Goal: Information Seeking & Learning: Learn about a topic

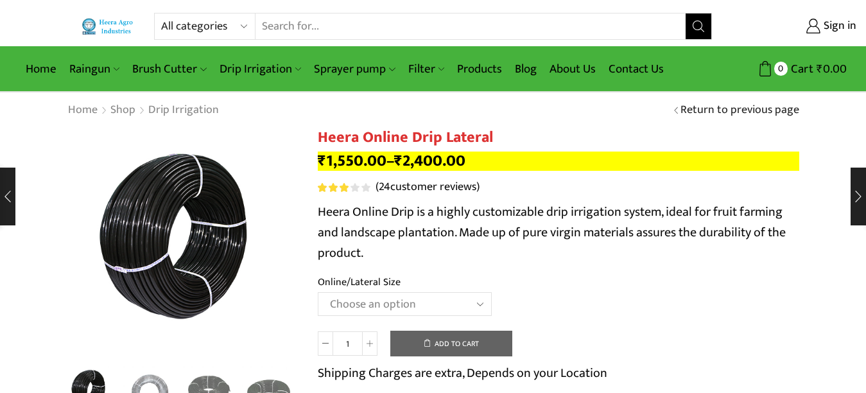
click at [426, 187] on link "( 24 customer reviews)" at bounding box center [427, 187] width 104 height 17
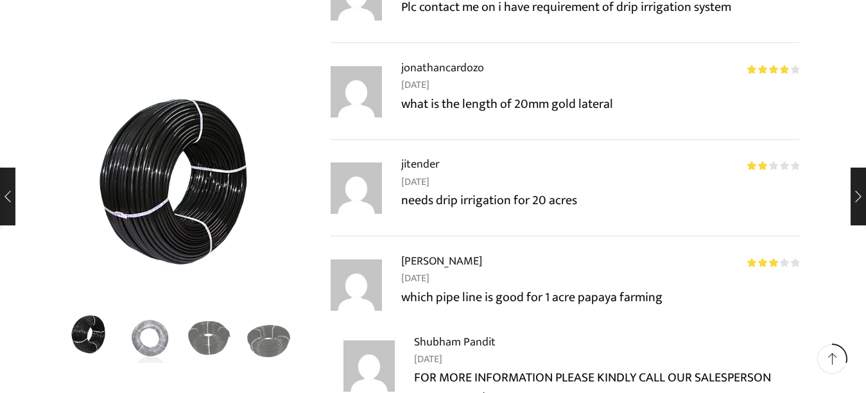
scroll to position [3592, 0]
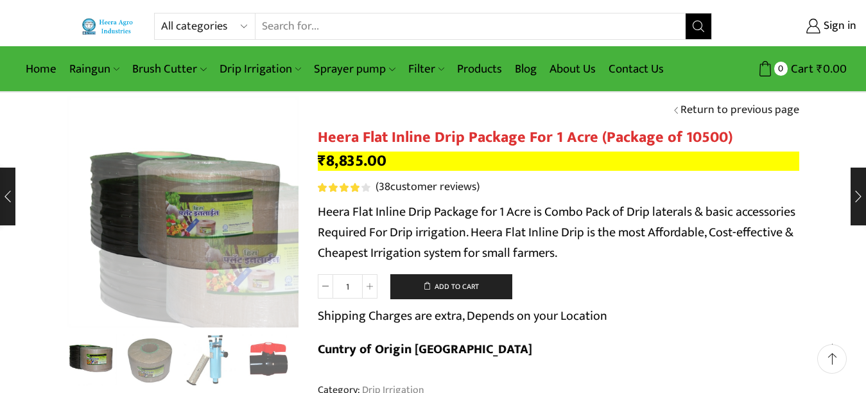
scroll to position [64, 0]
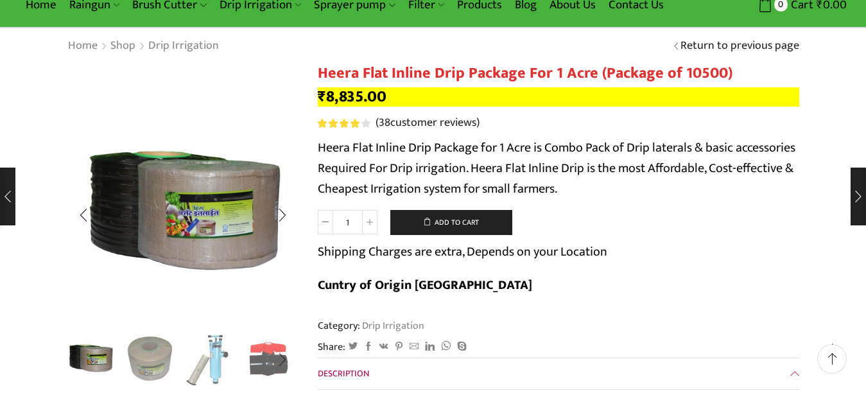
click at [150, 365] on img "2 / 10" at bounding box center [149, 358] width 53 height 53
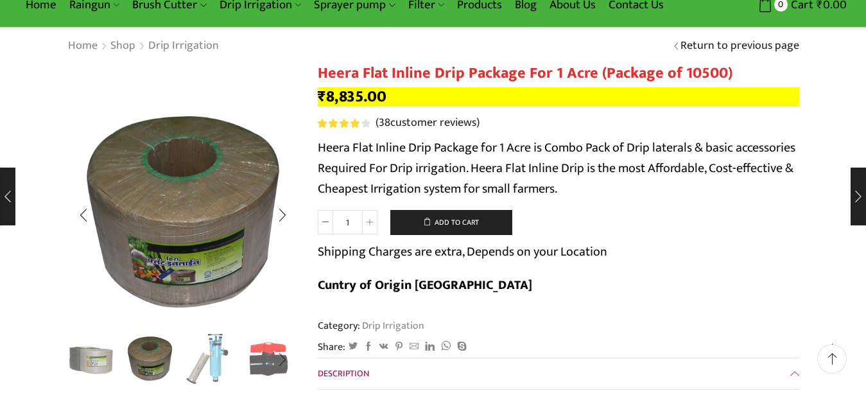
click at [200, 360] on img "3 / 10" at bounding box center [209, 358] width 53 height 53
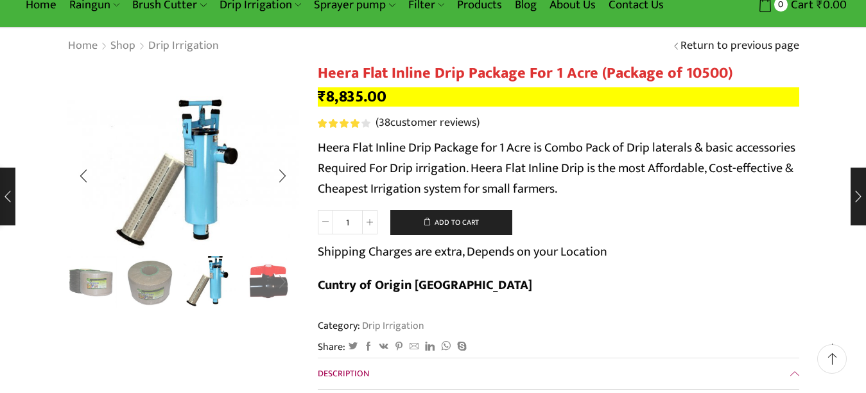
click at [266, 282] on div "Next slide" at bounding box center [282, 282] width 32 height 32
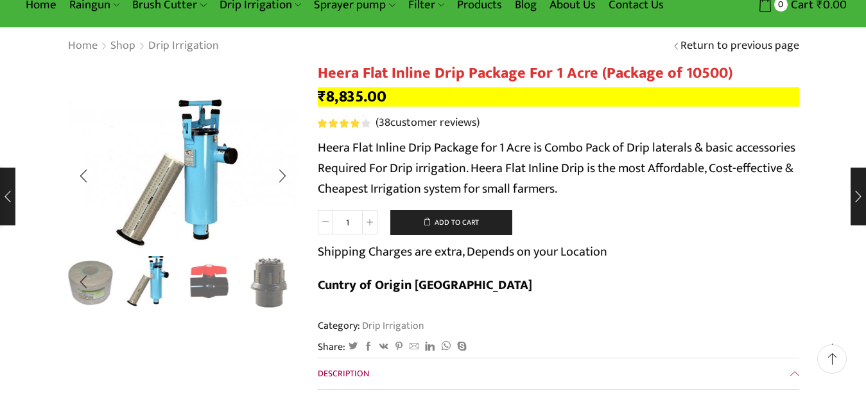
click at [266, 282] on div "Next slide" at bounding box center [282, 282] width 32 height 32
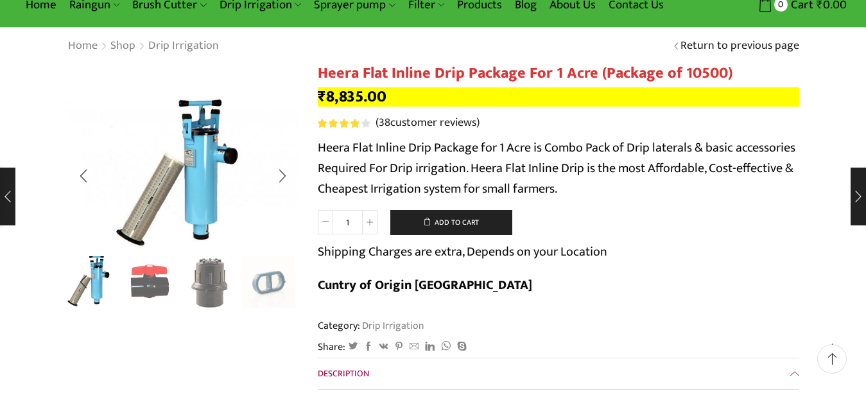
click at [266, 282] on div "Next slide" at bounding box center [282, 282] width 32 height 32
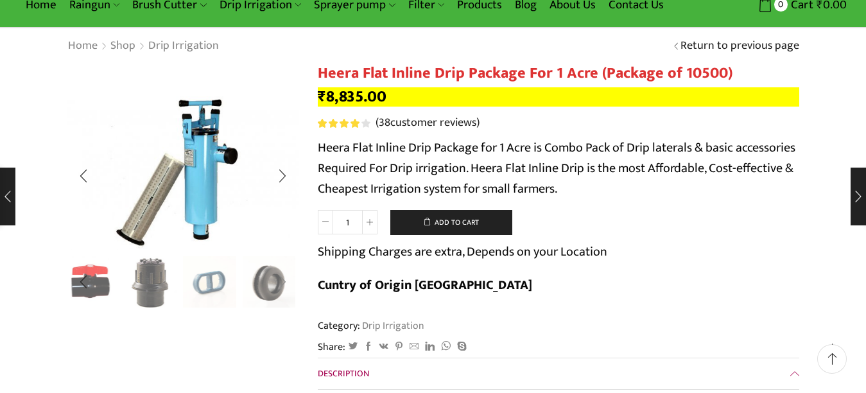
click at [266, 282] on div "Next slide" at bounding box center [282, 282] width 32 height 32
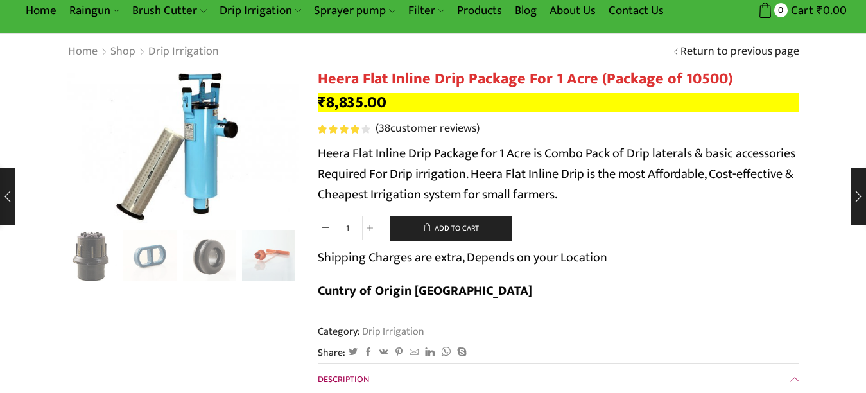
scroll to position [0, 0]
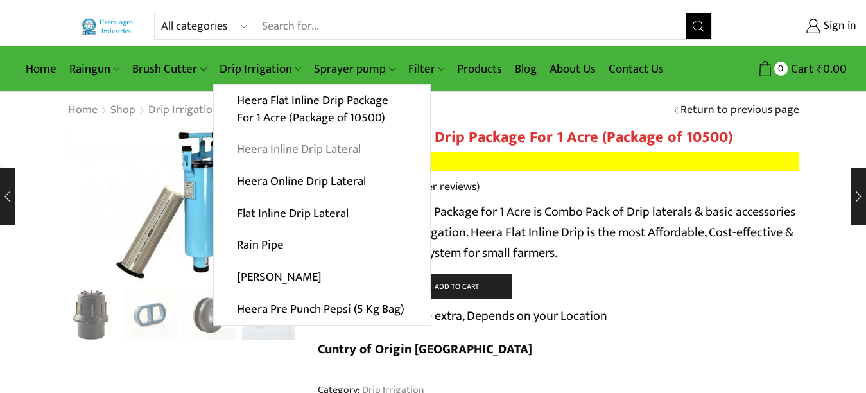
click at [284, 146] on link "Heera Inline Drip Lateral" at bounding box center [322, 150] width 216 height 32
